Goal: Navigation & Orientation: Find specific page/section

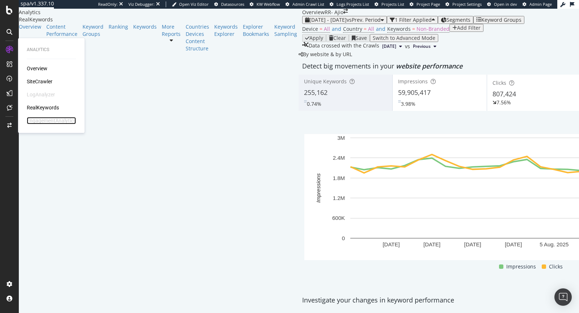
click at [51, 122] on div "EngagementAnalytics" at bounding box center [51, 120] width 49 height 7
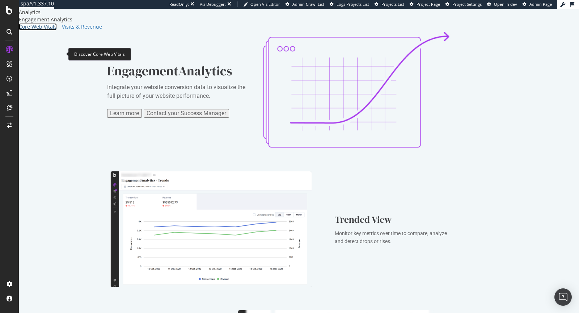
click at [45, 30] on div "Core Web Vitals" at bounding box center [38, 26] width 38 height 7
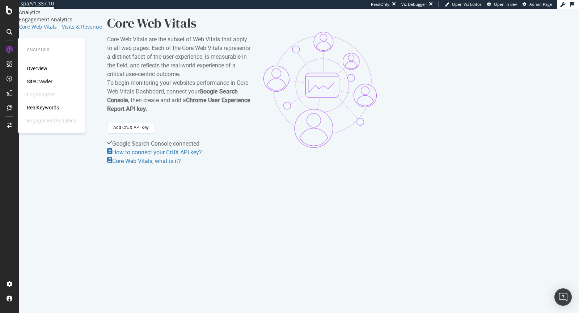
click at [33, 64] on div "Analytics Overview SiteCrawler LogAnalyzer RealKeywords EngagementAnalytics" at bounding box center [51, 85] width 61 height 92
click at [37, 69] on div "Overview" at bounding box center [37, 68] width 21 height 7
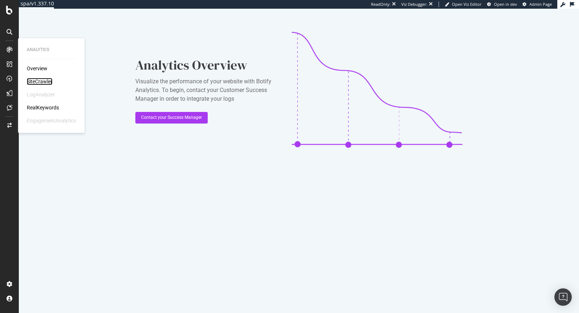
click at [39, 82] on div "SiteCrawler" at bounding box center [40, 81] width 26 height 7
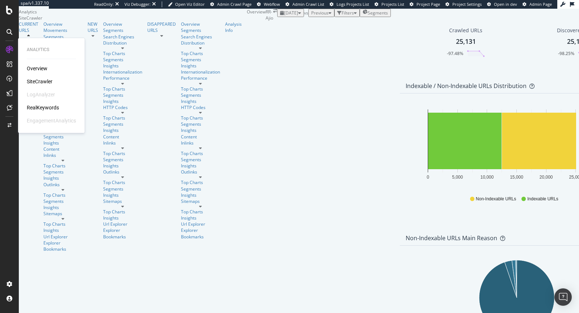
click at [39, 108] on div "RealKeywords" at bounding box center [43, 107] width 32 height 7
